Goal: Transaction & Acquisition: Book appointment/travel/reservation

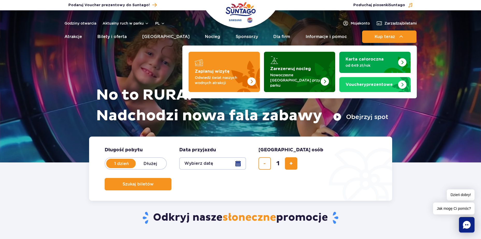
click at [303, 69] on strong "Zarezerwuj nocleg" at bounding box center [290, 69] width 41 height 4
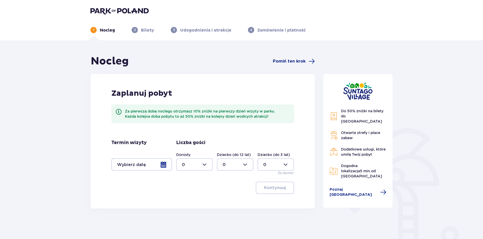
click at [120, 15] on div "1 Nocleg 2 Bilety 3 Udogodnienia i atrakcje 4 Zamówienie i płatność" at bounding box center [241, 24] width 310 height 19
click at [122, 11] on img at bounding box center [119, 10] width 58 height 7
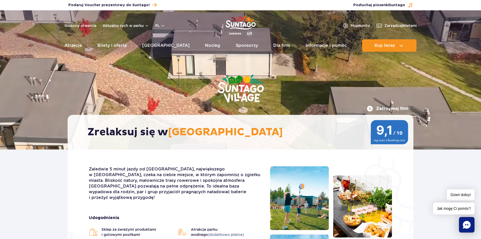
click at [246, 23] on img "Park of Poland" at bounding box center [241, 26] width 30 height 24
